Goal: Task Accomplishment & Management: Manage account settings

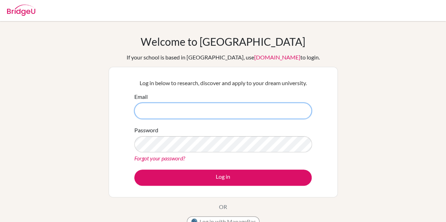
type input "[PERSON_NAME][EMAIL_ADDRESS][PERSON_NAME][DOMAIN_NAME]"
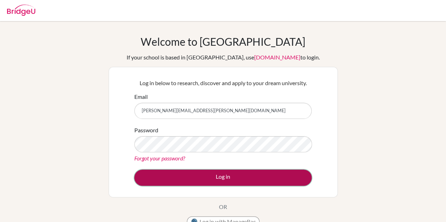
click at [209, 177] on button "Log in" at bounding box center [222, 178] width 177 height 16
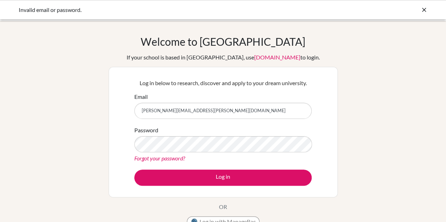
click at [79, 156] on div "Welcome to [GEOGRAPHIC_DATA] If your school is based in [GEOGRAPHIC_DATA], use …" at bounding box center [223, 150] width 446 height 230
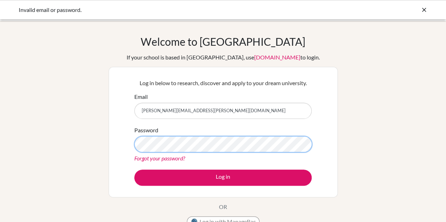
click at [134, 170] on button "Log in" at bounding box center [222, 178] width 177 height 16
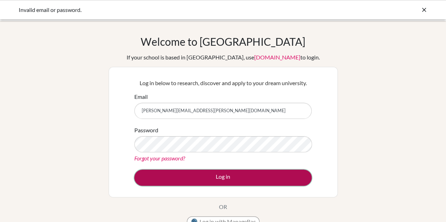
click at [159, 177] on button "Log in" at bounding box center [222, 178] width 177 height 16
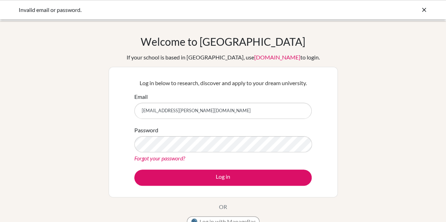
type input "[PERSON_NAME][EMAIL_ADDRESS][PERSON_NAME][DOMAIN_NAME]"
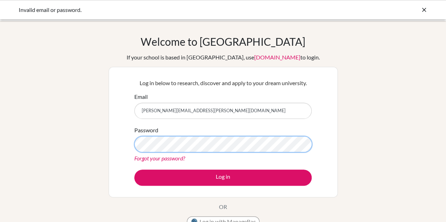
click at [134, 170] on button "Log in" at bounding box center [222, 178] width 177 height 16
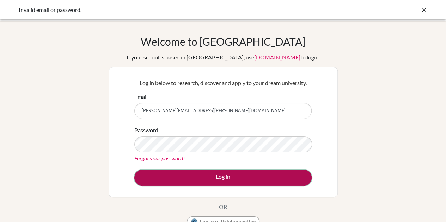
click at [158, 182] on button "Log in" at bounding box center [222, 178] width 177 height 16
